Goal: Submit feedback/report problem: Submit feedback/report problem

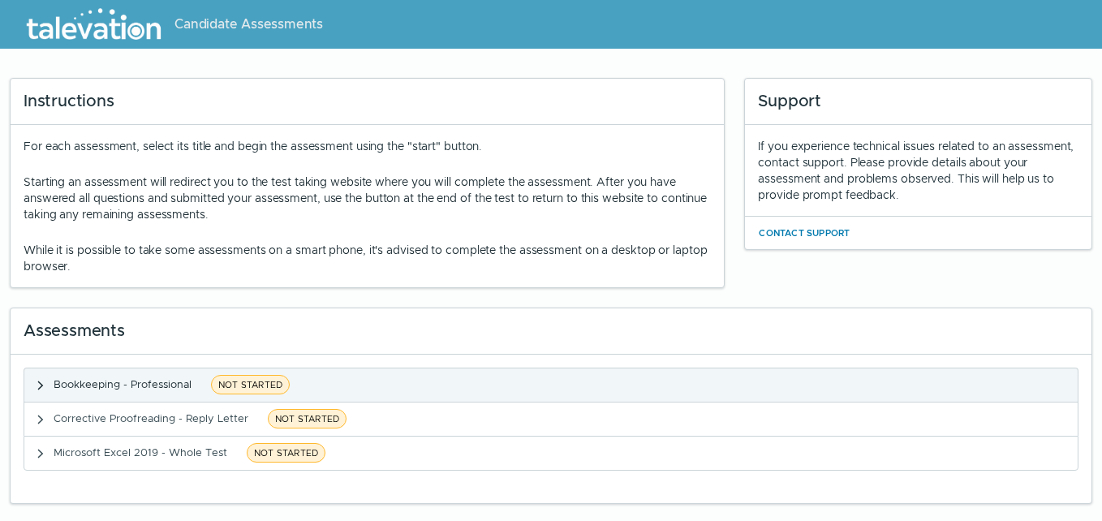
click at [226, 389] on span "NOT STARTED" at bounding box center [250, 384] width 79 height 19
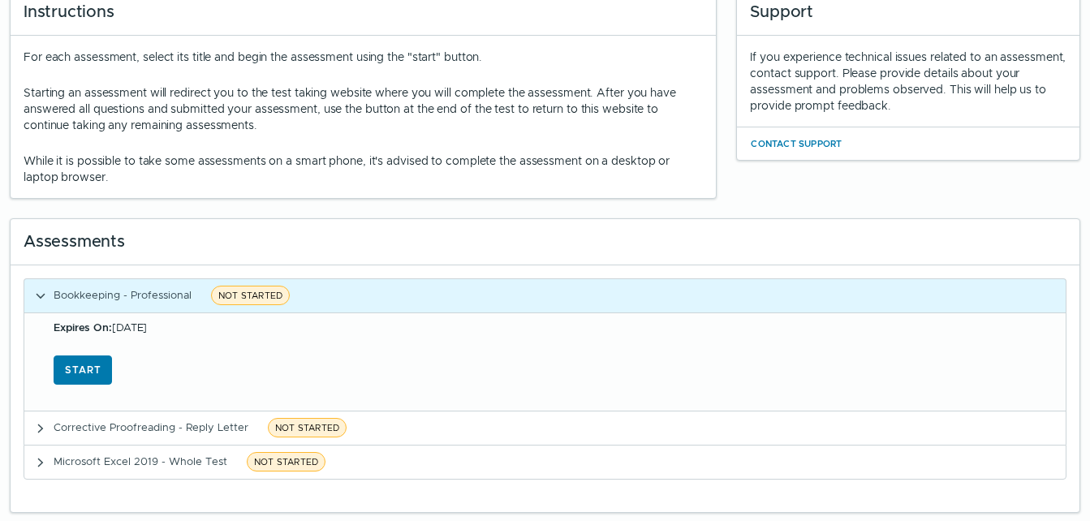
scroll to position [91, 0]
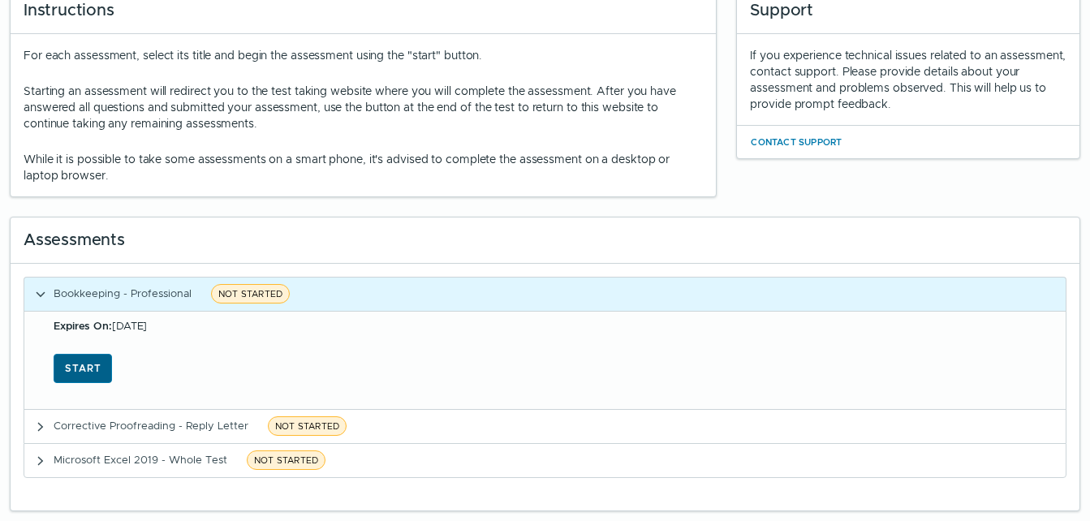
click at [68, 370] on button "Start" at bounding box center [83, 368] width 58 height 29
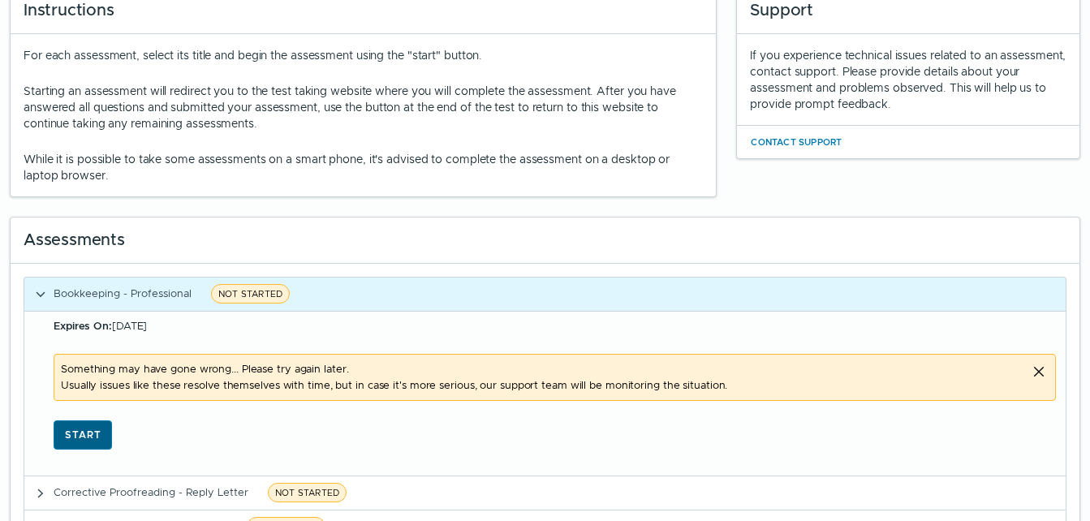
click at [78, 434] on button "Start" at bounding box center [83, 434] width 58 height 29
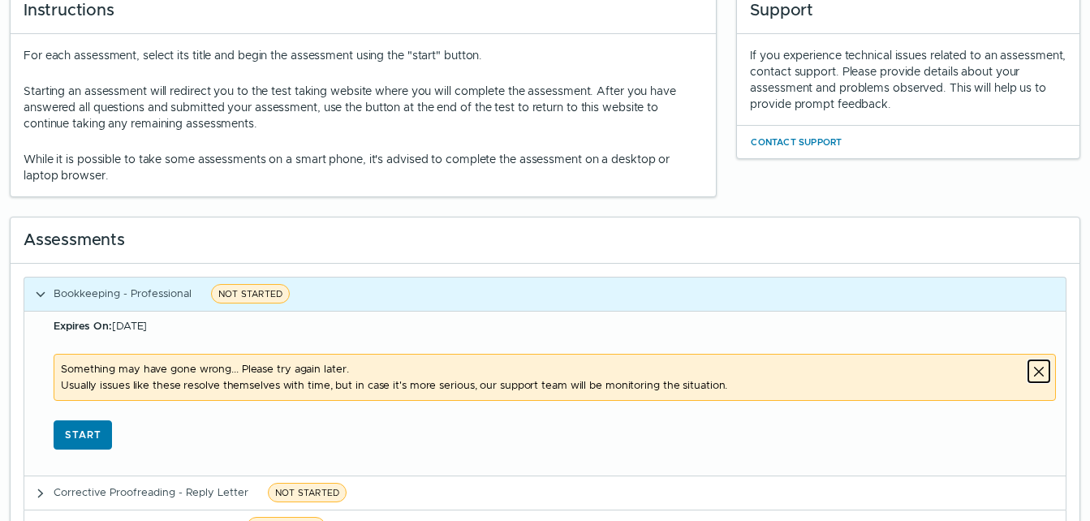
click at [1043, 368] on icon "Close alert" at bounding box center [1038, 371] width 19 height 19
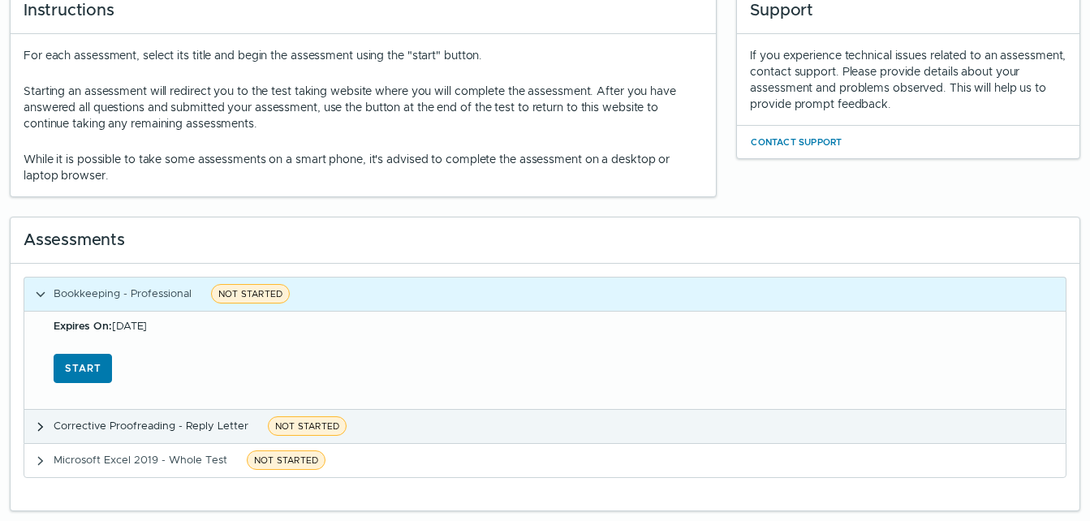
click at [321, 427] on span "NOT STARTED" at bounding box center [307, 425] width 79 height 19
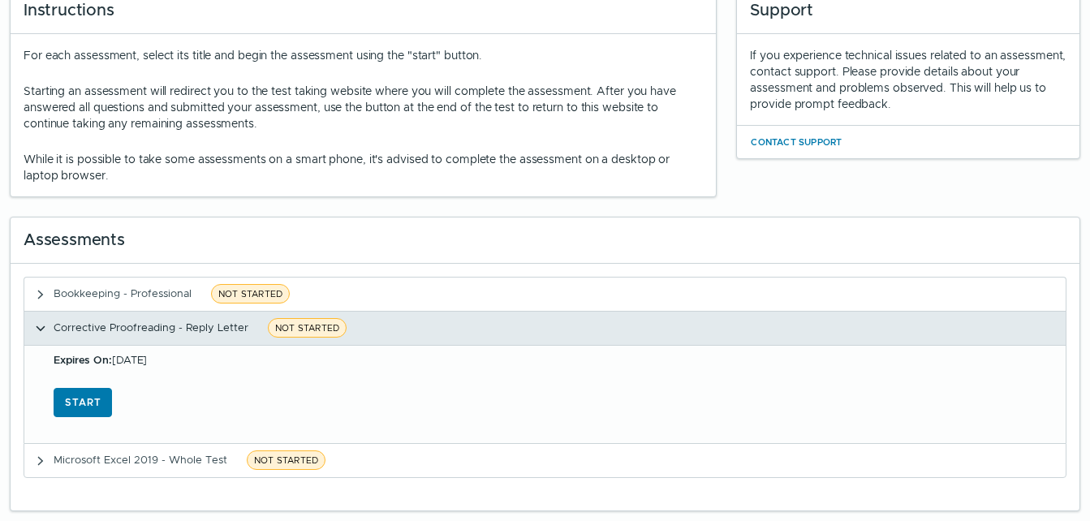
scroll to position [0, 0]
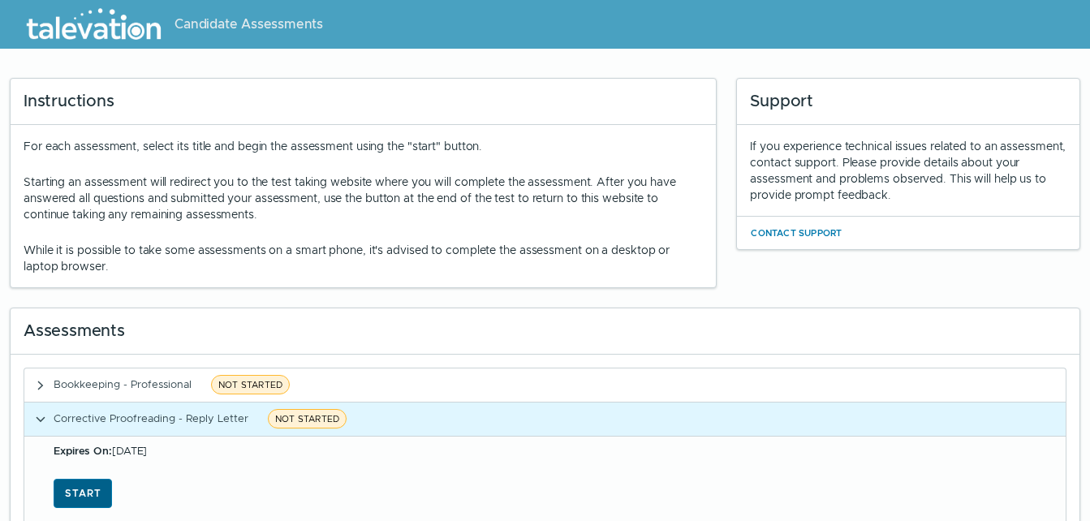
click at [68, 485] on button "Start" at bounding box center [83, 493] width 58 height 29
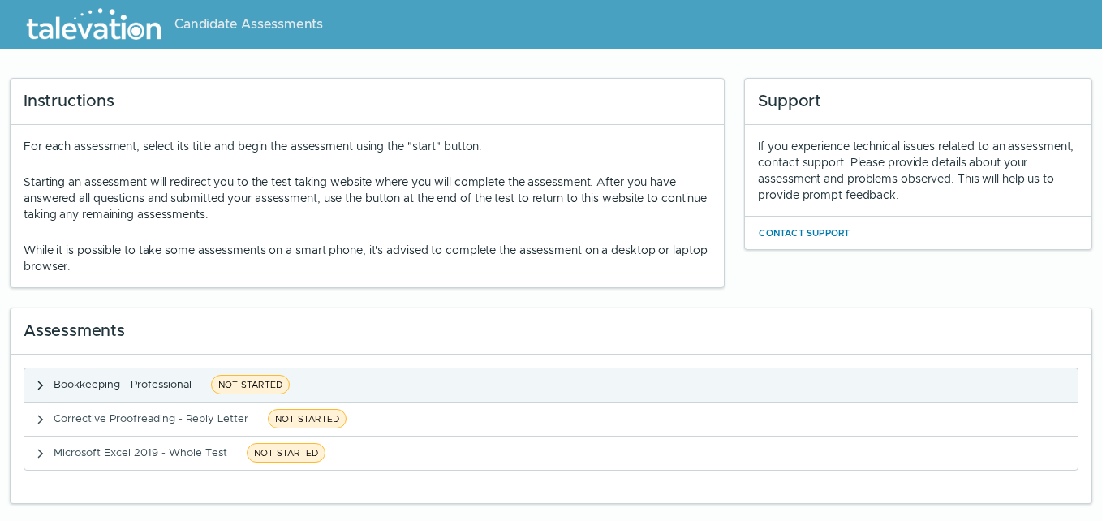
click at [235, 389] on span "NOT STARTED" at bounding box center [250, 384] width 79 height 19
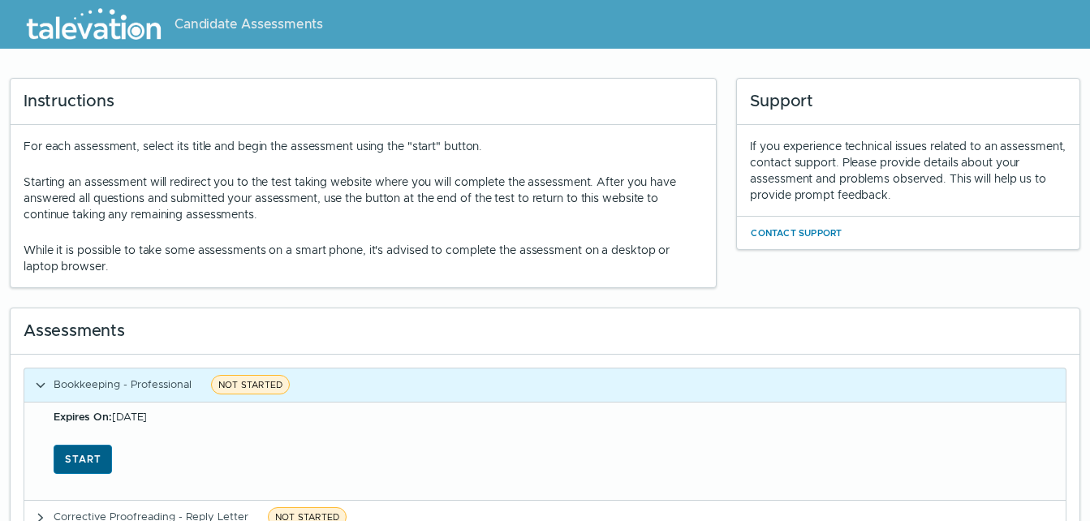
click at [97, 470] on button "Start" at bounding box center [83, 459] width 58 height 29
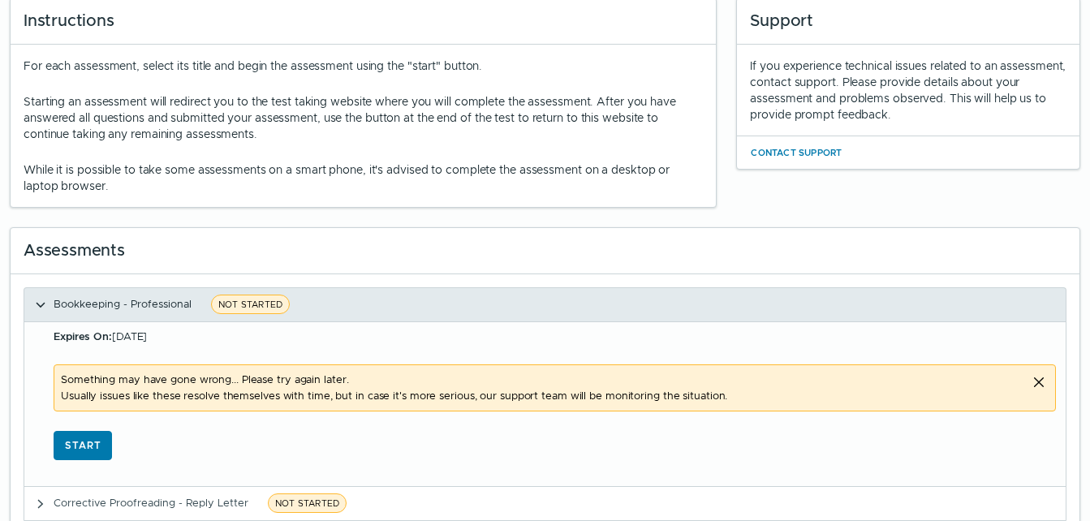
scroll to position [157, 0]
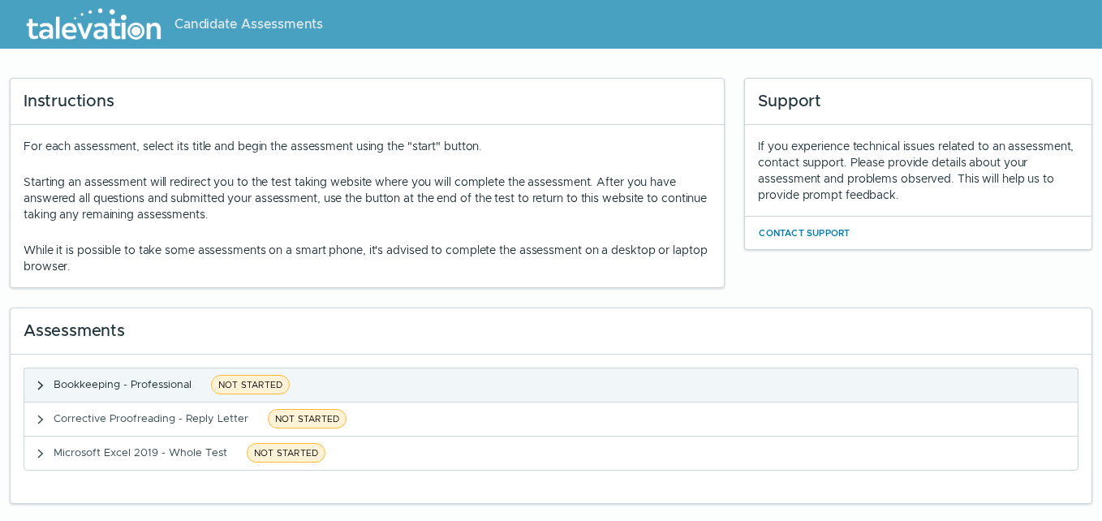
click at [244, 391] on span "NOT STARTED" at bounding box center [250, 384] width 79 height 19
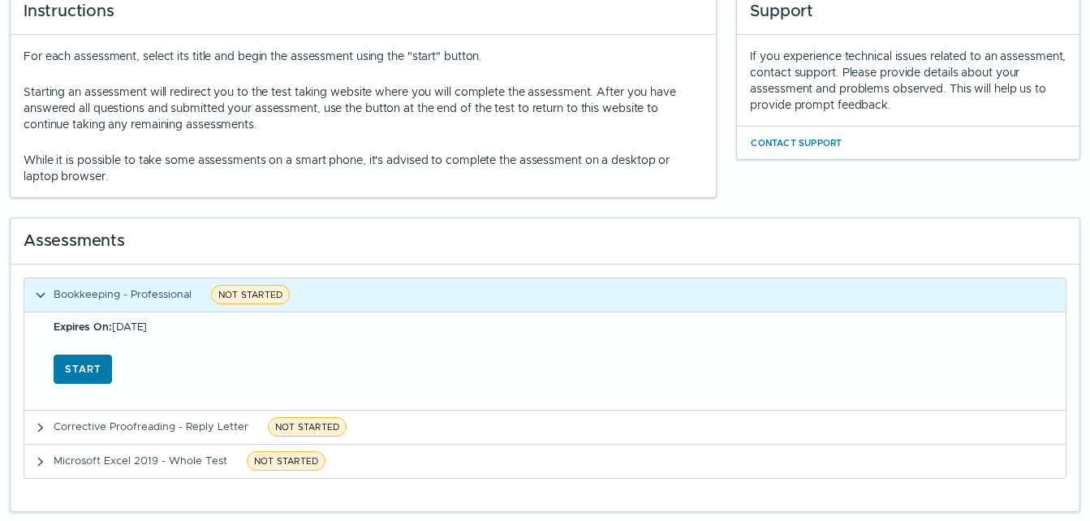
scroll to position [91, 0]
click at [101, 369] on button "Start" at bounding box center [83, 368] width 58 height 29
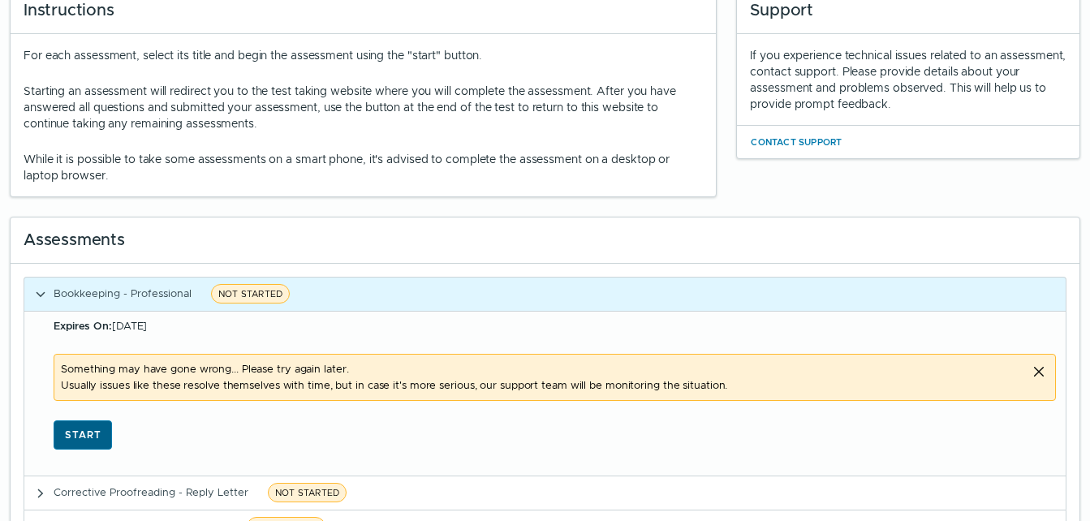
click at [98, 441] on button "Start" at bounding box center [83, 434] width 58 height 29
click at [92, 436] on button "Start" at bounding box center [83, 434] width 58 height 29
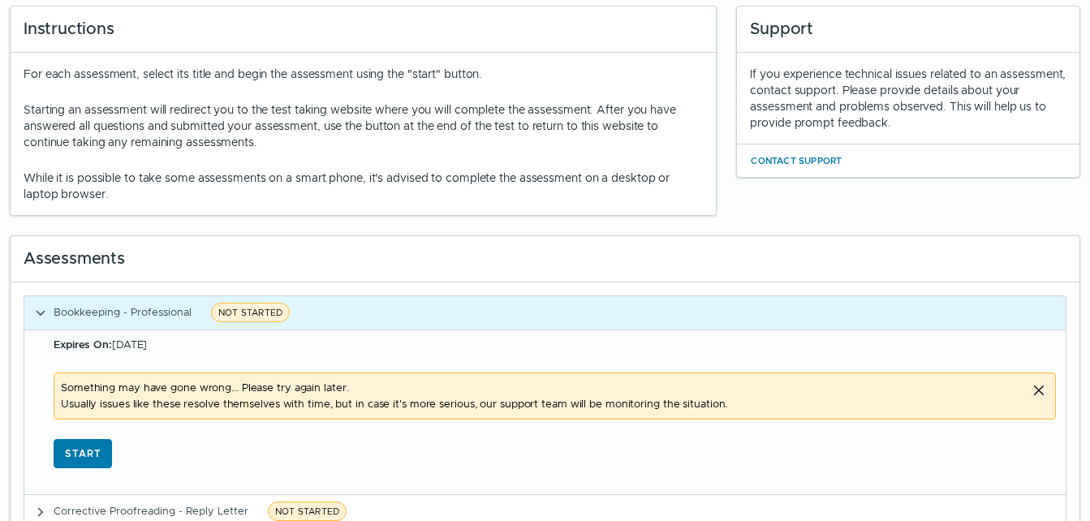
scroll to position [0, 0]
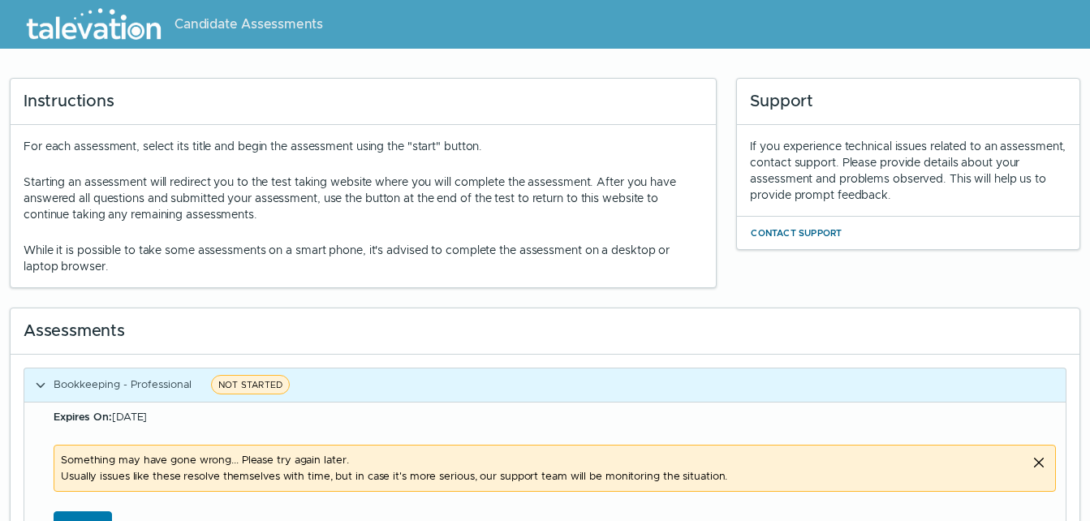
click at [812, 234] on button "Contact Support" at bounding box center [796, 232] width 93 height 19
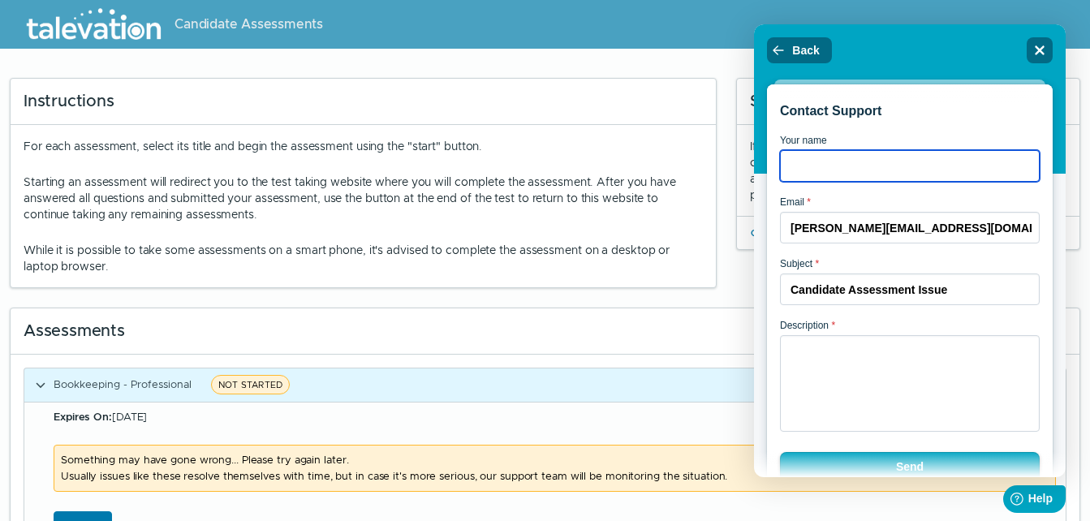
click at [833, 155] on input "Your name" at bounding box center [910, 166] width 260 height 32
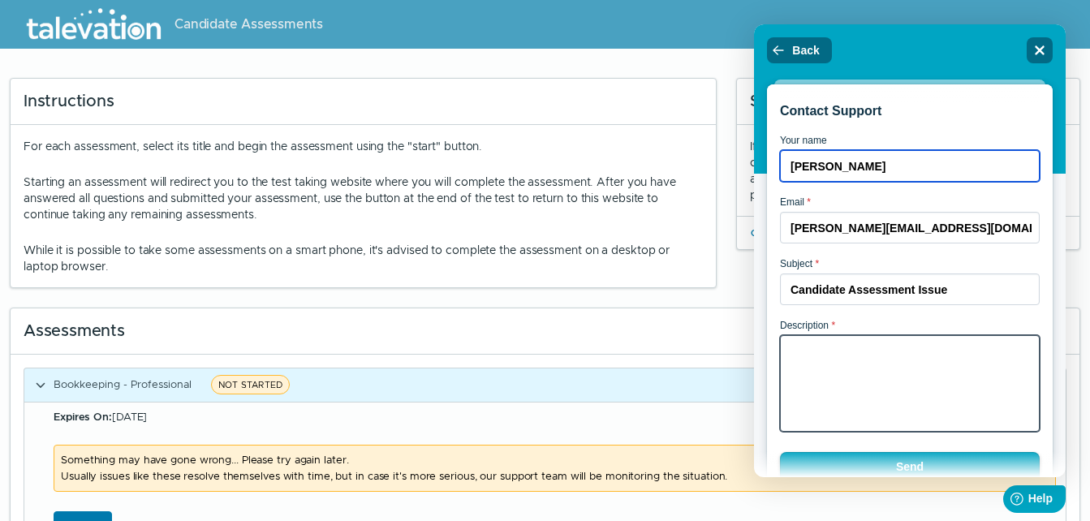
type input "Dedra Adams"
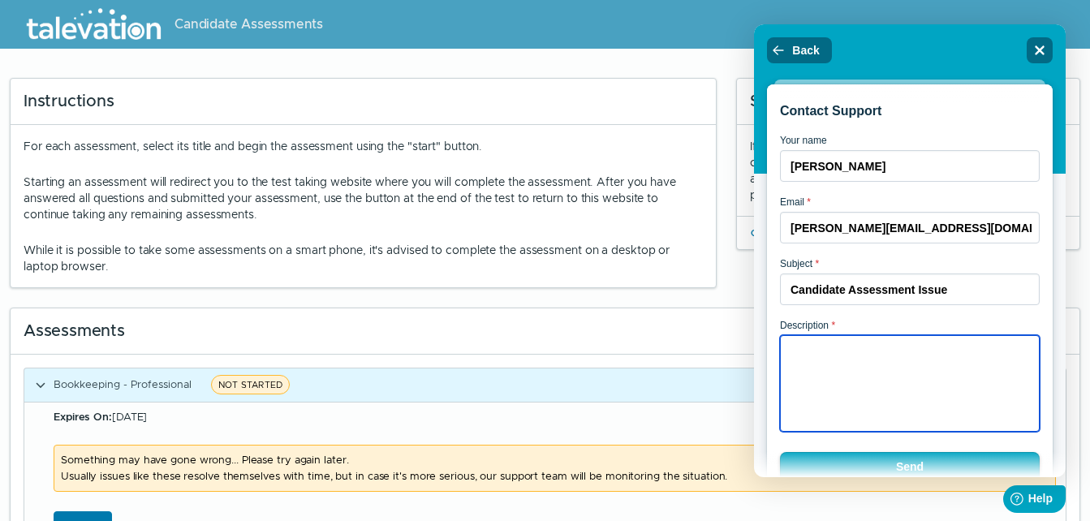
click at [798, 376] on textarea "Description *" at bounding box center [910, 383] width 260 height 97
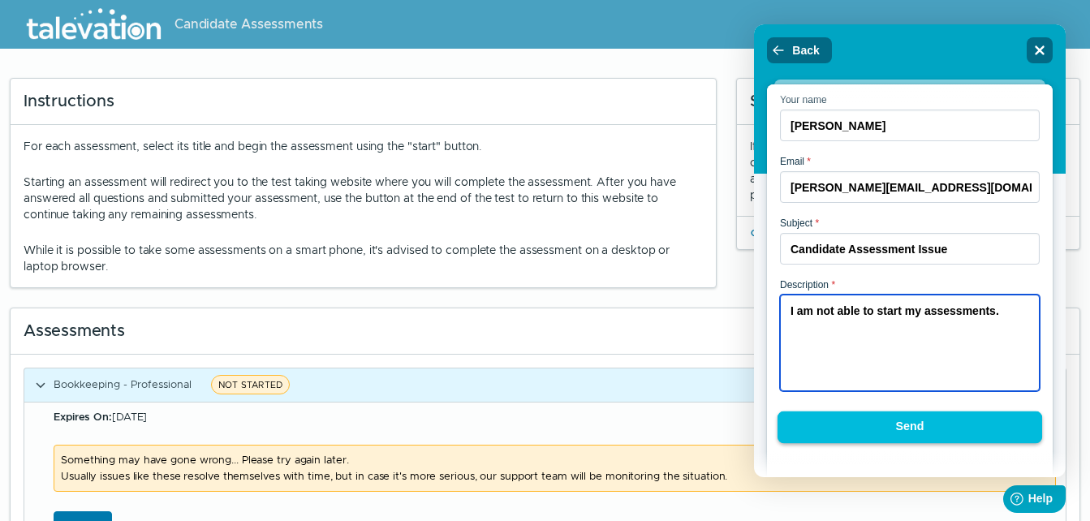
type textarea "I am not able to start my assessments."
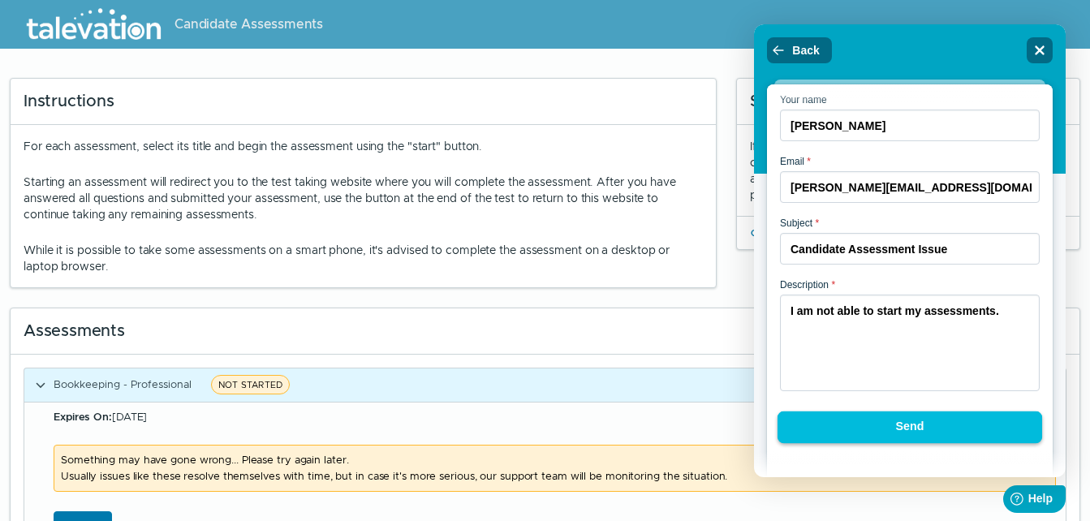
click at [920, 428] on button "Send" at bounding box center [909, 427] width 265 height 32
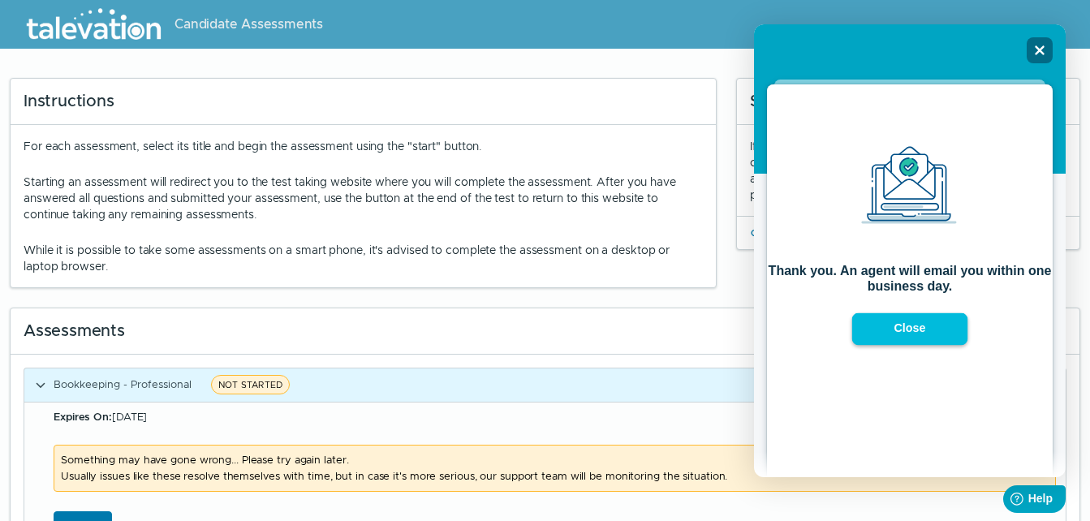
click at [896, 340] on button "Close" at bounding box center [910, 329] width 116 height 32
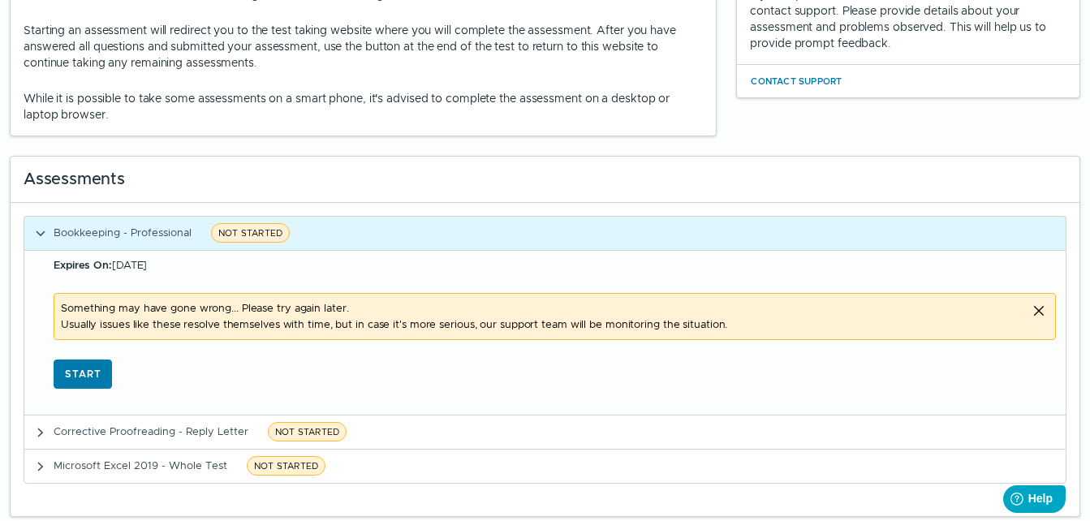
scroll to position [157, 0]
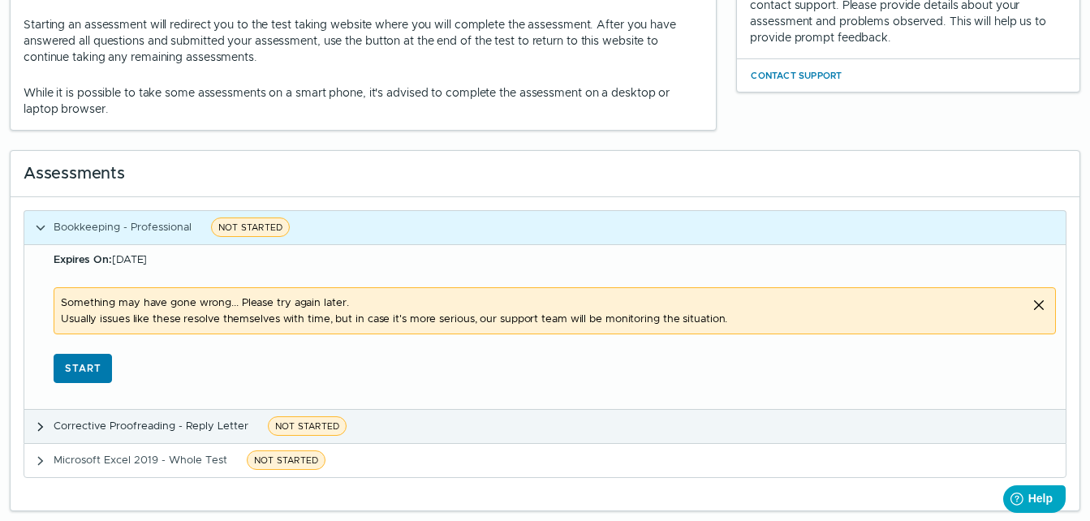
click at [321, 426] on span "NOT STARTED" at bounding box center [307, 425] width 79 height 19
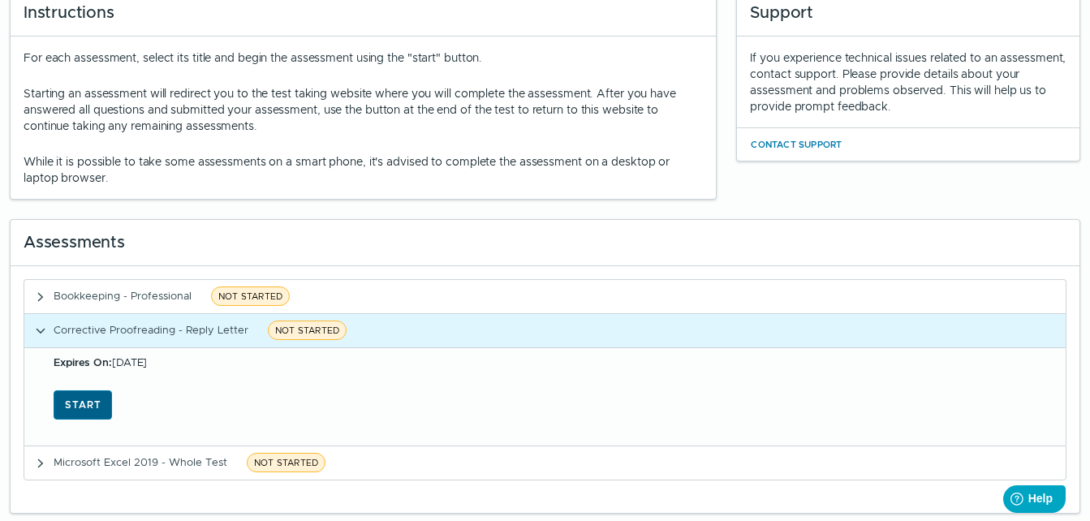
scroll to position [91, 0]
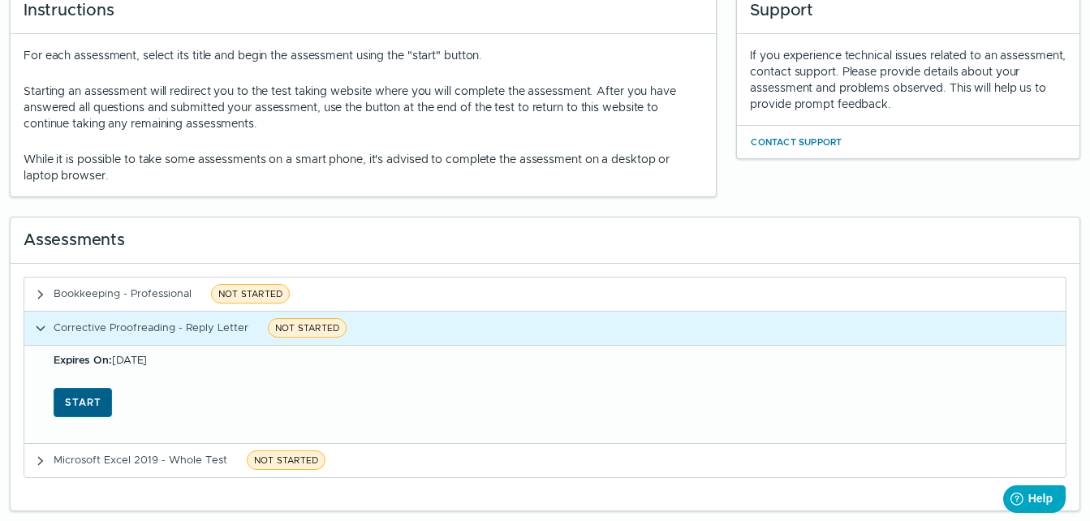
click at [72, 404] on button "Start" at bounding box center [83, 402] width 58 height 29
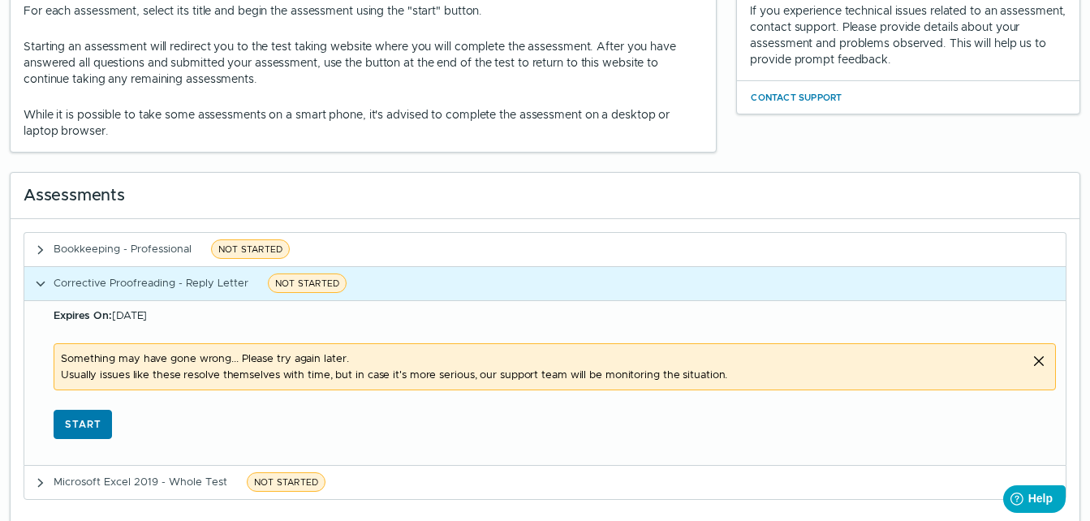
scroll to position [157, 0]
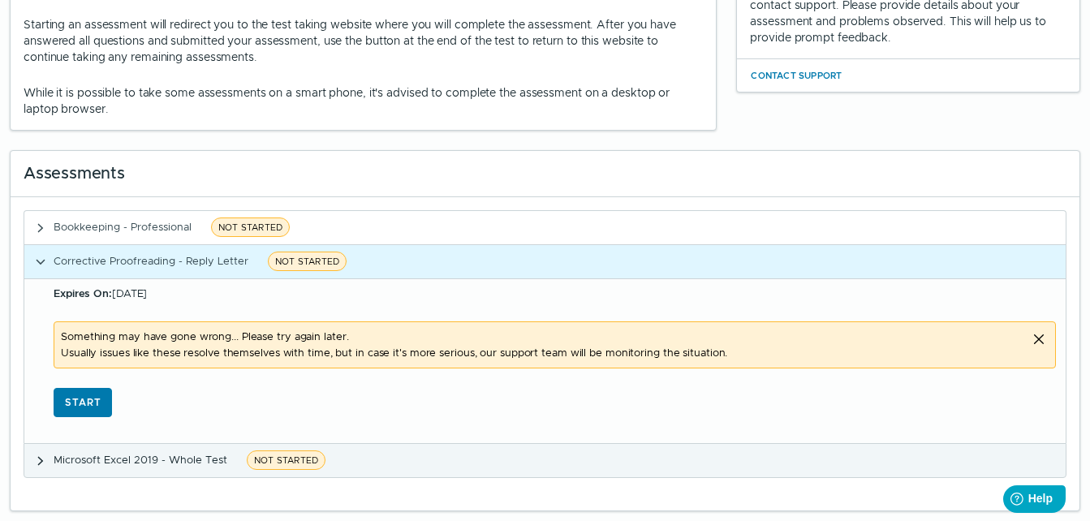
click at [298, 471] on button "Microsoft Excel 2019 - Whole Test NOT STARTED" at bounding box center [544, 460] width 1041 height 33
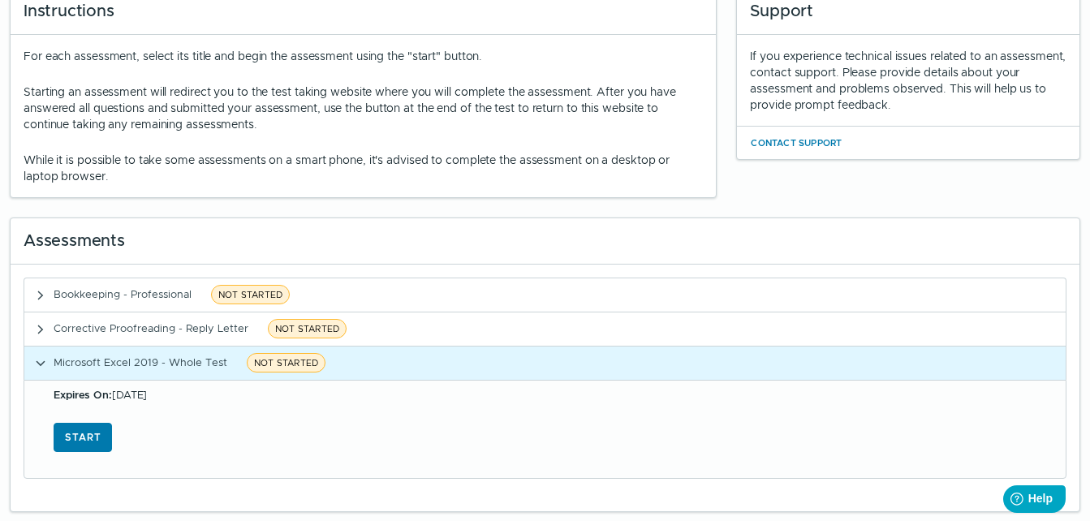
scroll to position [91, 0]
click at [85, 436] on button "Start" at bounding box center [83, 436] width 58 height 29
